Goal: Transaction & Acquisition: Book appointment/travel/reservation

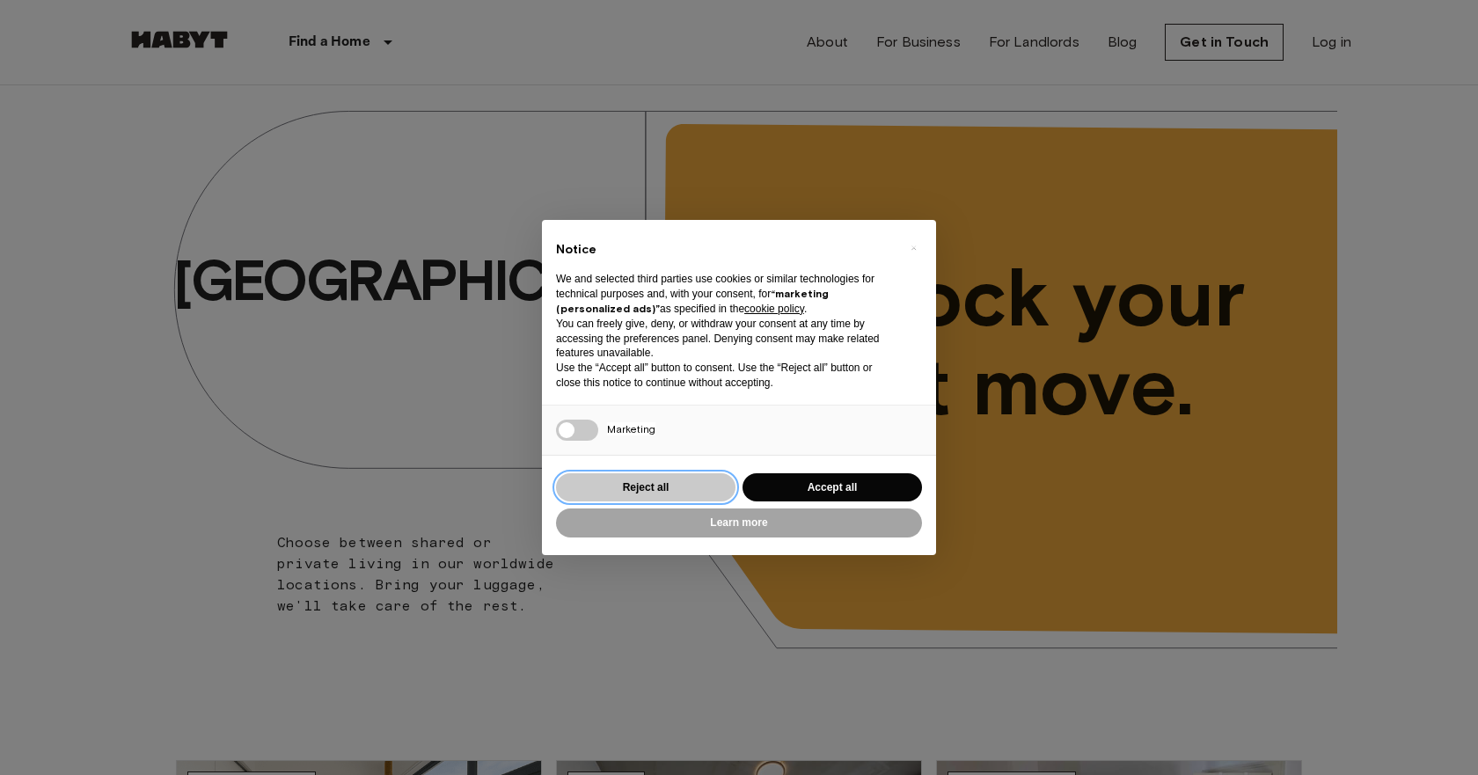
click at [723, 487] on button "Reject all" at bounding box center [645, 487] width 179 height 29
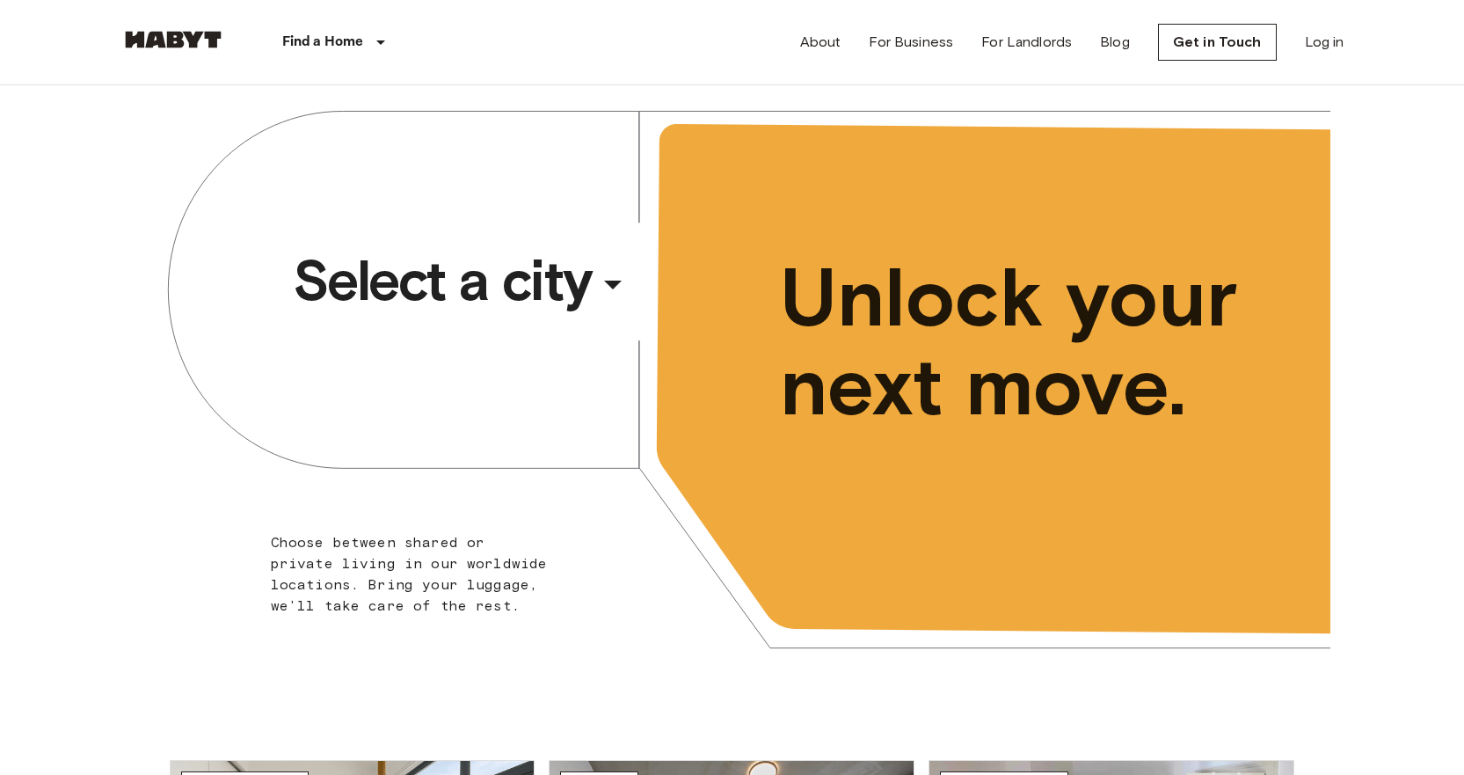
click at [610, 299] on div "​" at bounding box center [636, 299] width 181 height 36
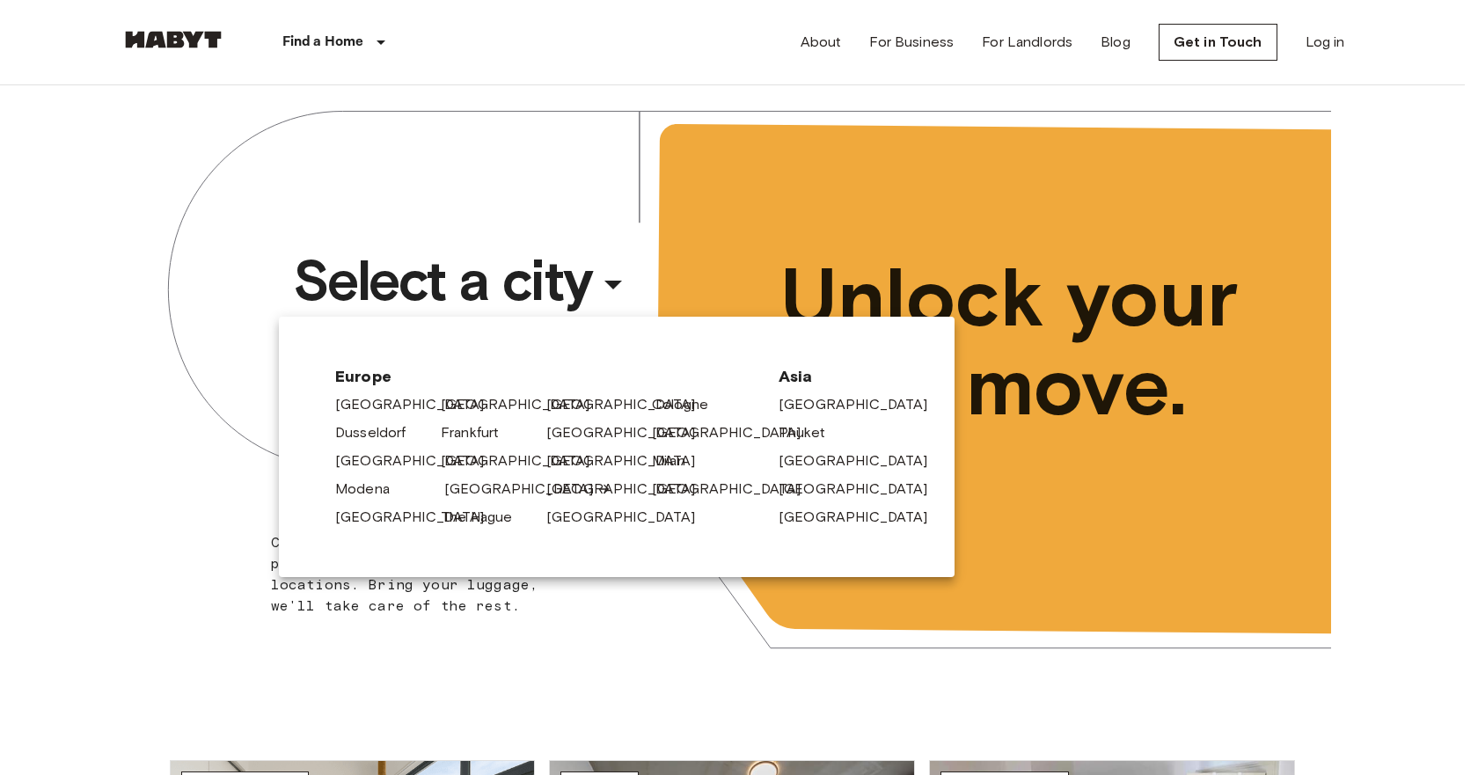
click at [486, 482] on link "[GEOGRAPHIC_DATA]" at bounding box center [527, 488] width 167 height 21
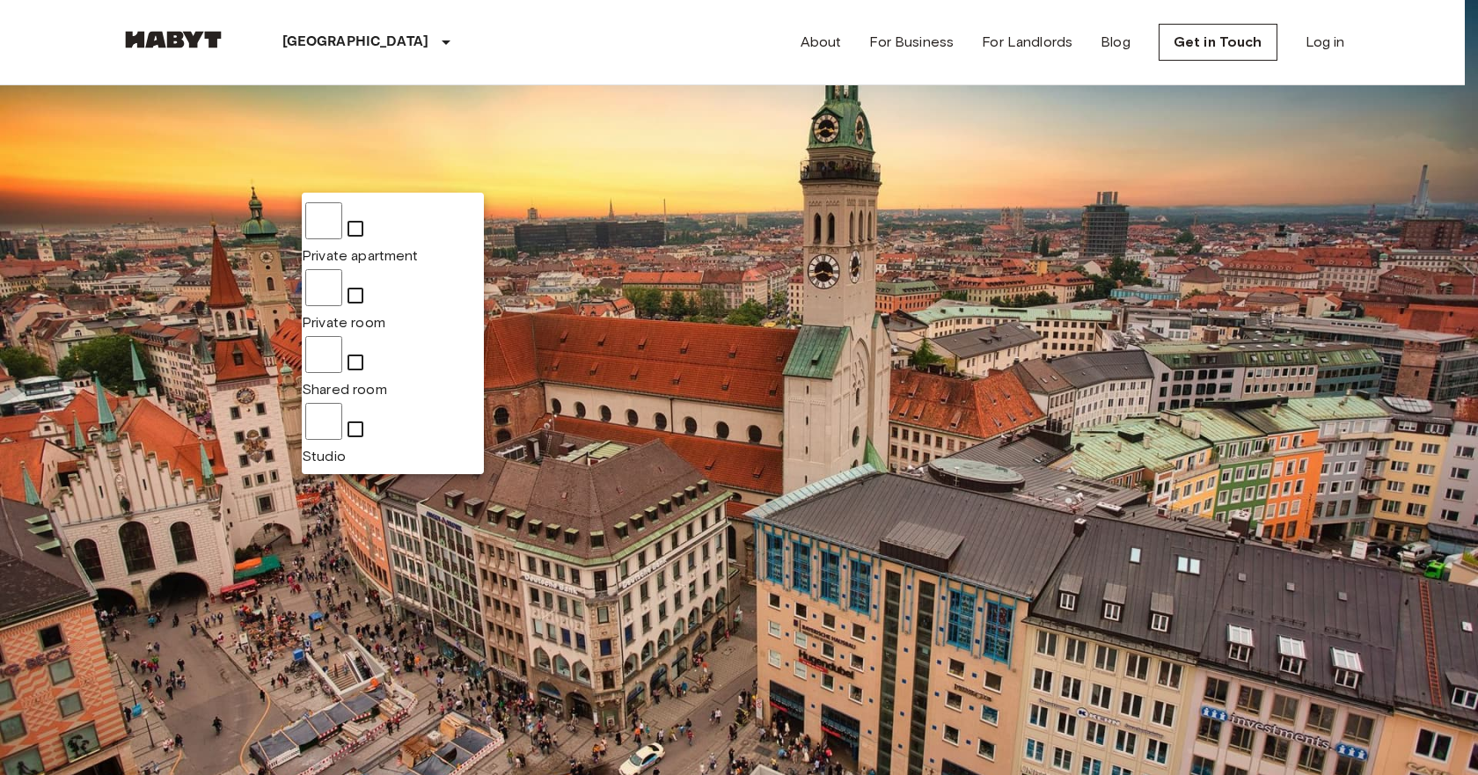
type input "**********"
click at [533, 176] on div at bounding box center [739, 387] width 1478 height 775
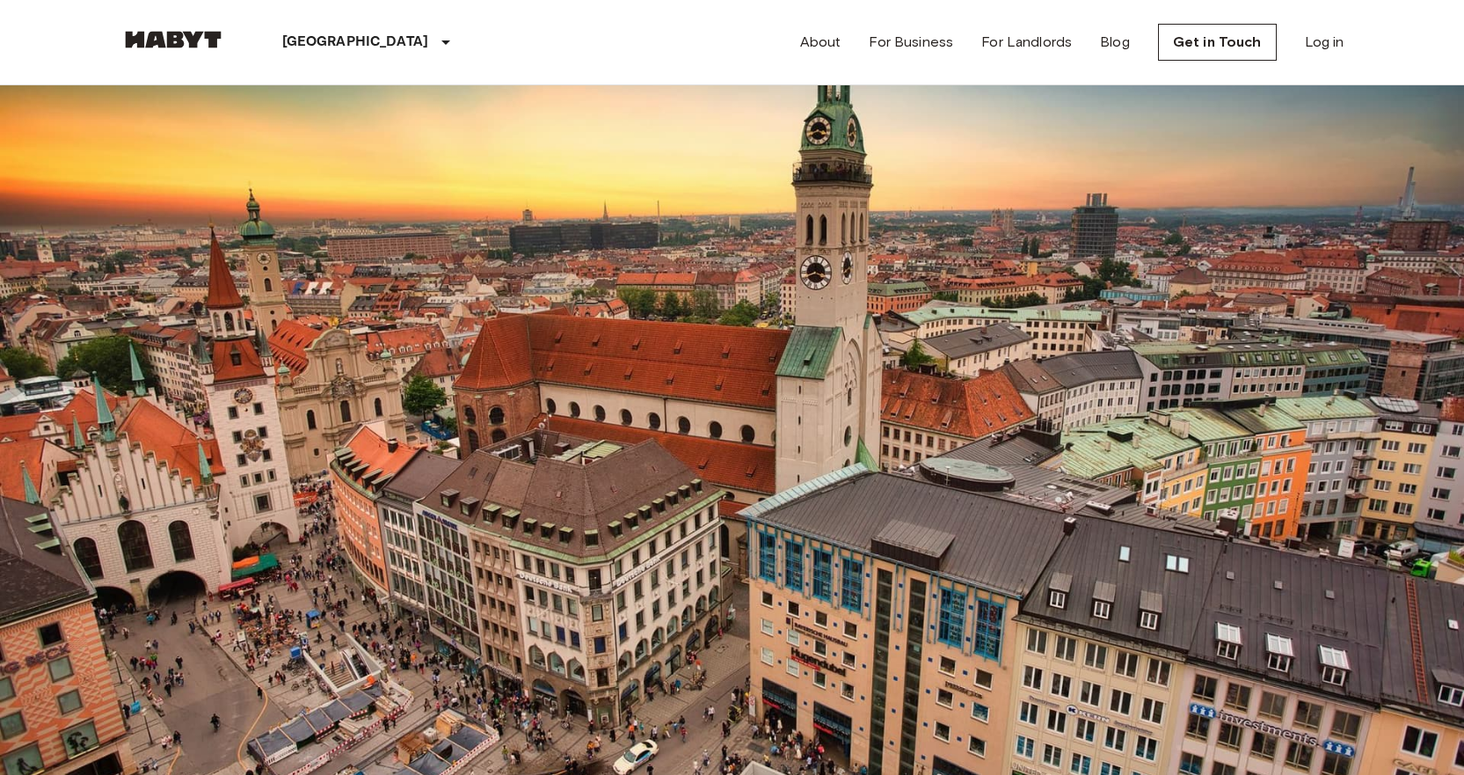
click at [310, 257] on input "Max price" at bounding box center [215, 274] width 190 height 35
type input "***"
click at [210, 179] on input "Move-in date" at bounding box center [182, 170] width 125 height 18
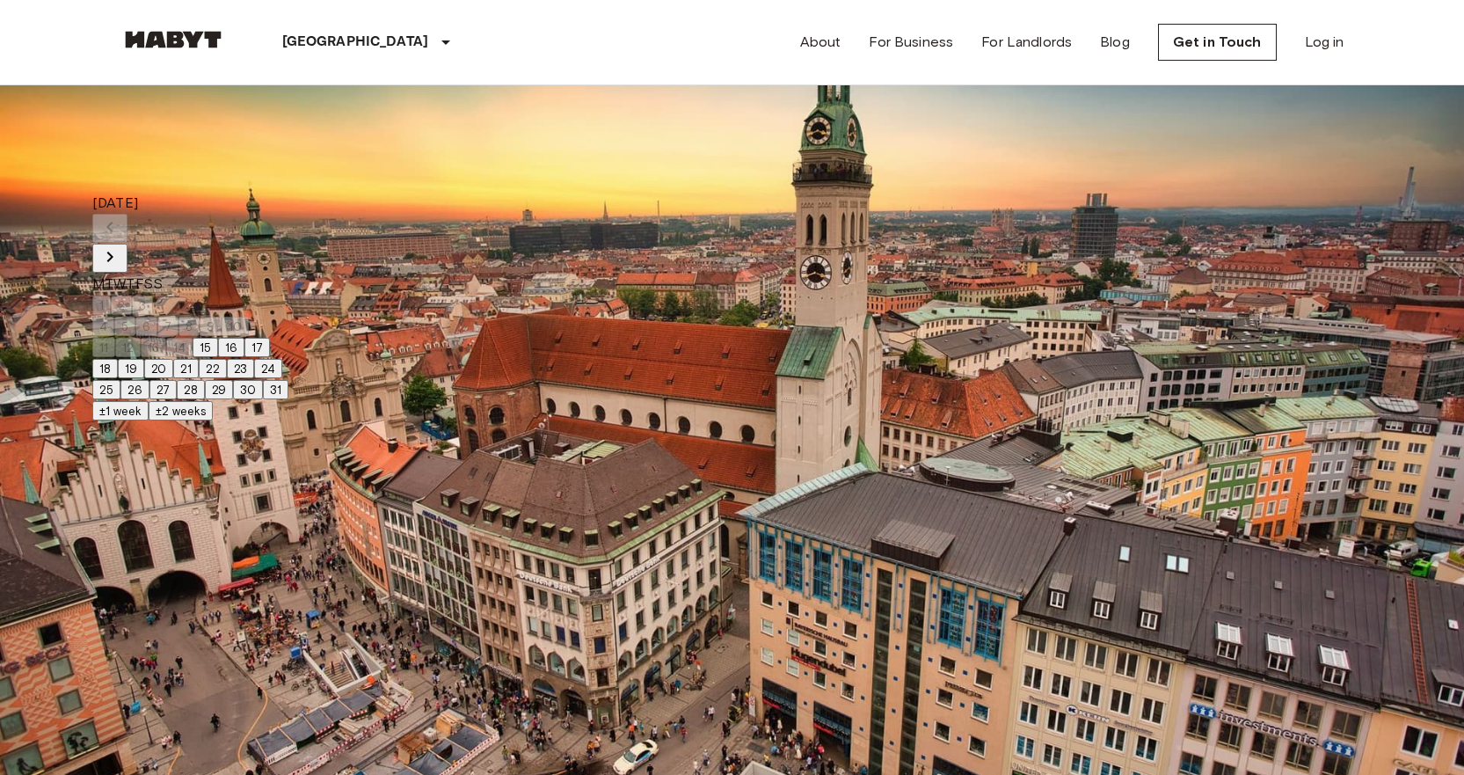
click at [120, 399] on button "25" at bounding box center [106, 389] width 28 height 19
type input "**********"
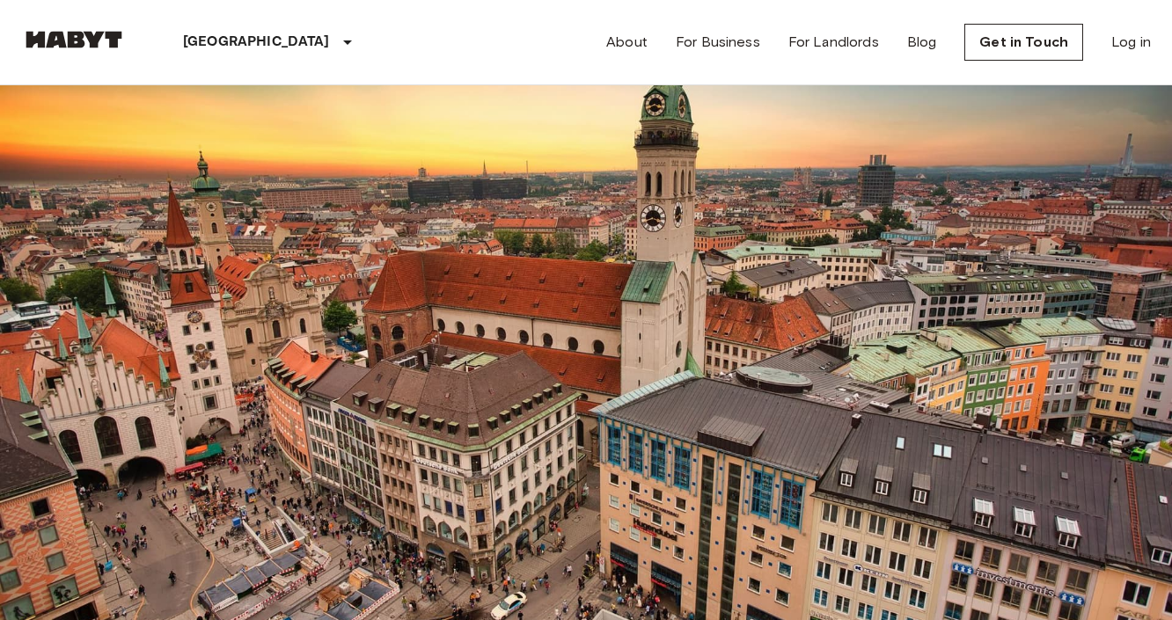
scroll to position [810, 0]
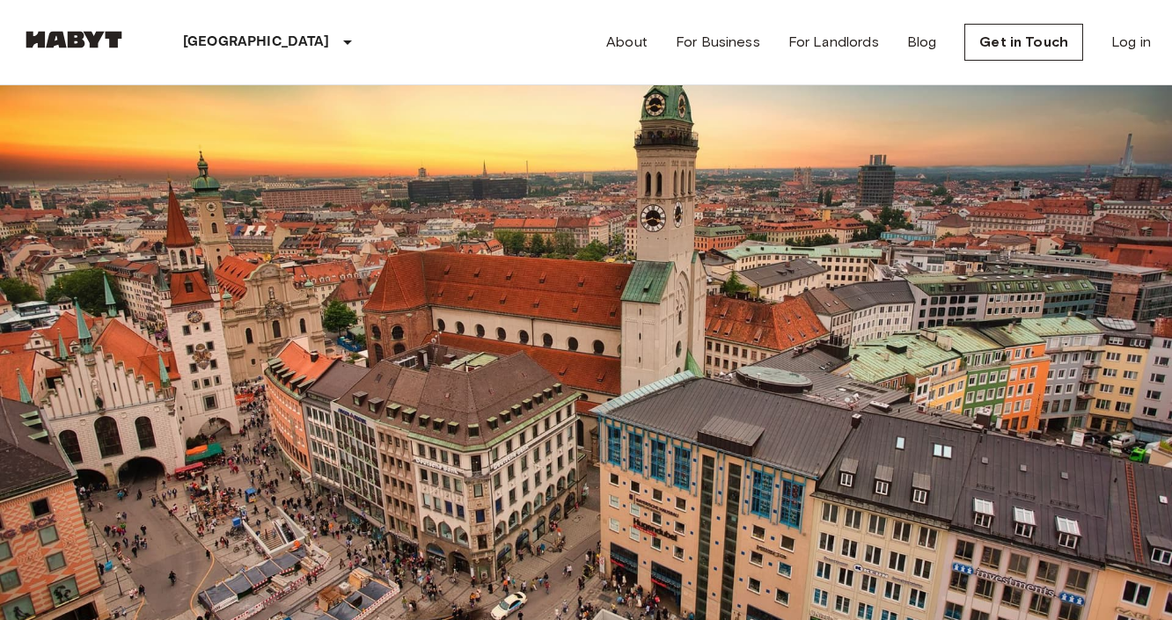
scroll to position [1588, 0]
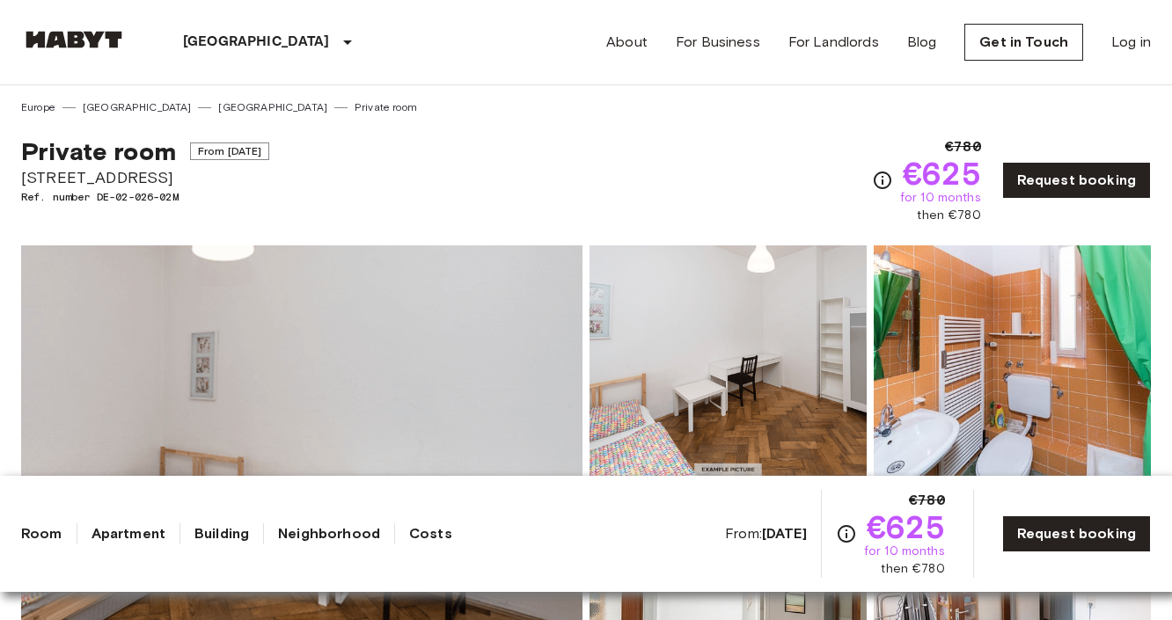
drag, startPoint x: 193, startPoint y: 175, endPoint x: 22, endPoint y: 178, distance: 171.5
click at [22, 178] on span "[STREET_ADDRESS]" at bounding box center [145, 177] width 248 height 23
copy span "[STREET_ADDRESS]"
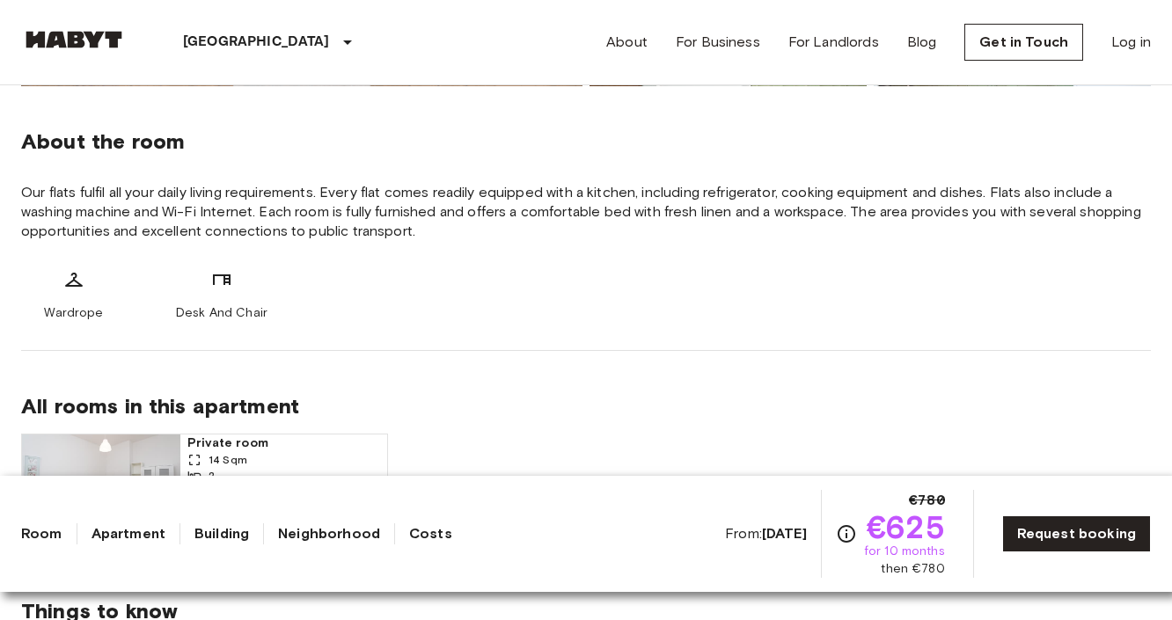
scroll to position [625, 0]
